Goal: Information Seeking & Learning: Learn about a topic

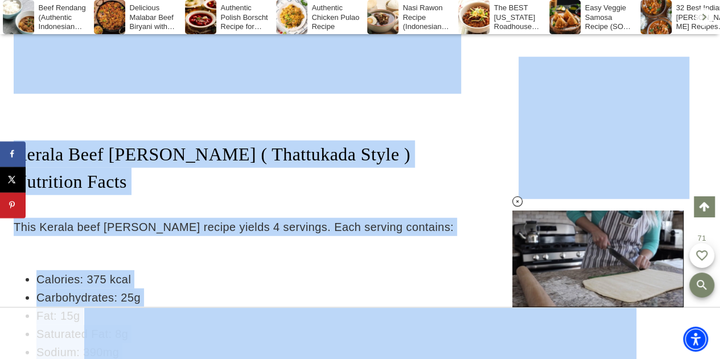
scroll to position [3698, 0]
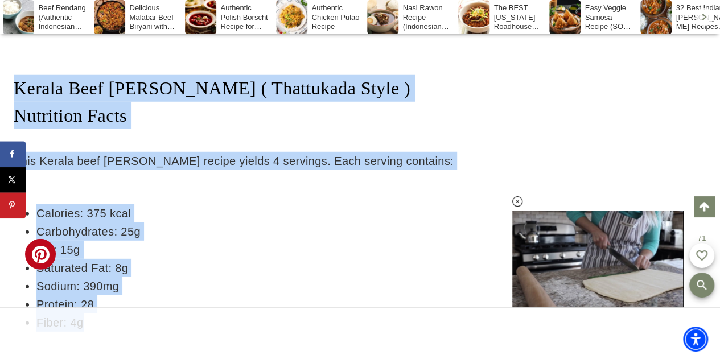
drag, startPoint x: 162, startPoint y: 166, endPoint x: 125, endPoint y: 224, distance: 68.0
click at [125, 224] on div "Home » Recipes » Kerala Beef [PERSON_NAME] ( Authentic Kerala Style Recipe ) As…" at bounding box center [238, 166] width 448 height 7414
copy div "Kerala Beef [PERSON_NAME] ( Authentic Kerala Style Recipe ) Asian | Dairy-Free …"
click at [256, 241] on li "Fat: 15g" at bounding box center [248, 250] width 425 height 18
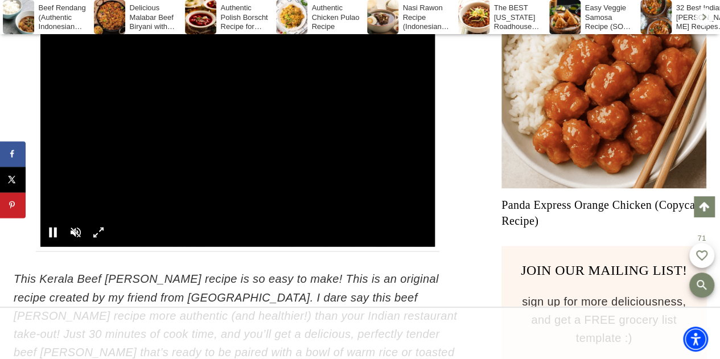
scroll to position [757, 0]
